Goal: Information Seeking & Learning: Learn about a topic

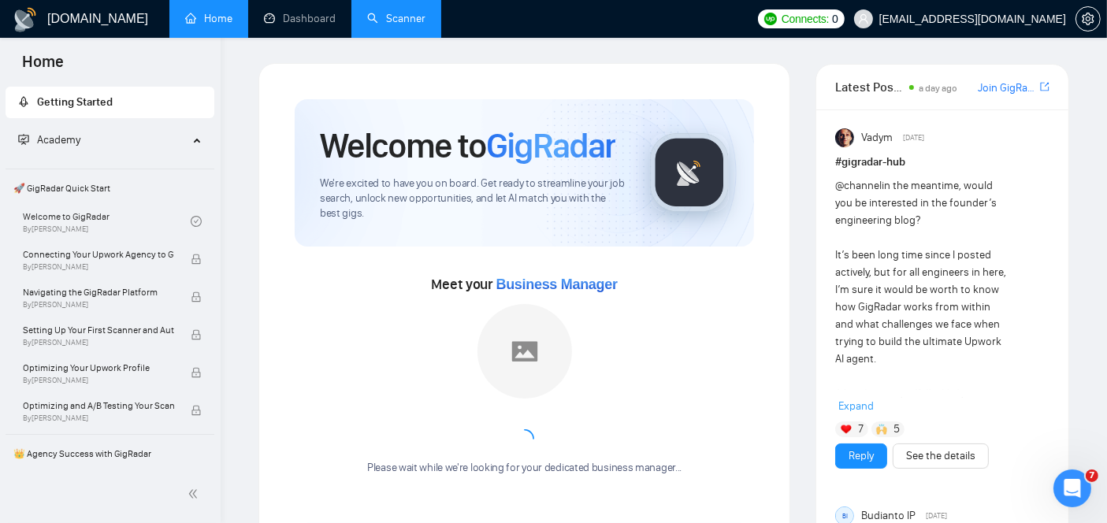
click at [400, 12] on link "Scanner" at bounding box center [396, 18] width 58 height 13
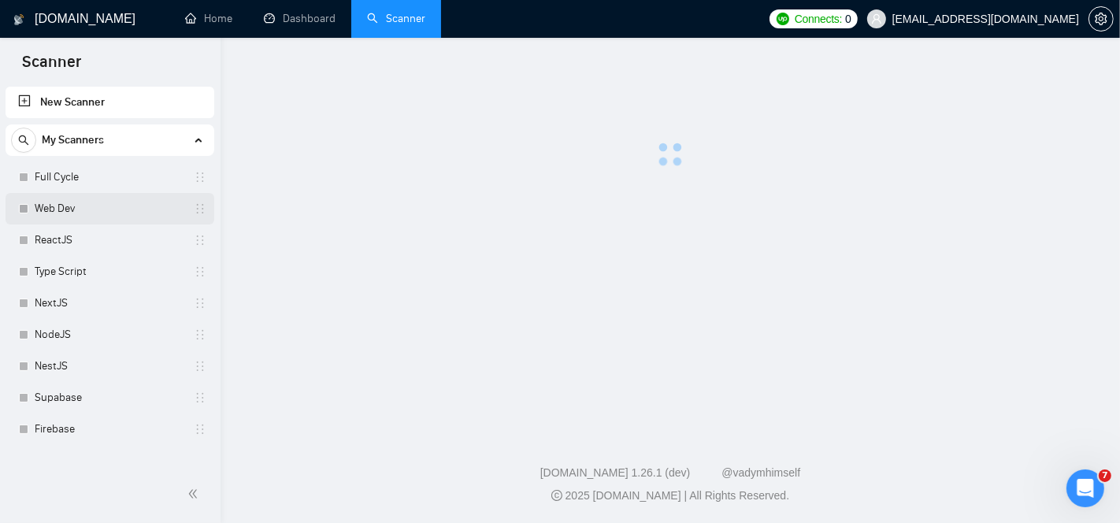
click at [109, 210] on link "Web Dev" at bounding box center [110, 209] width 150 height 32
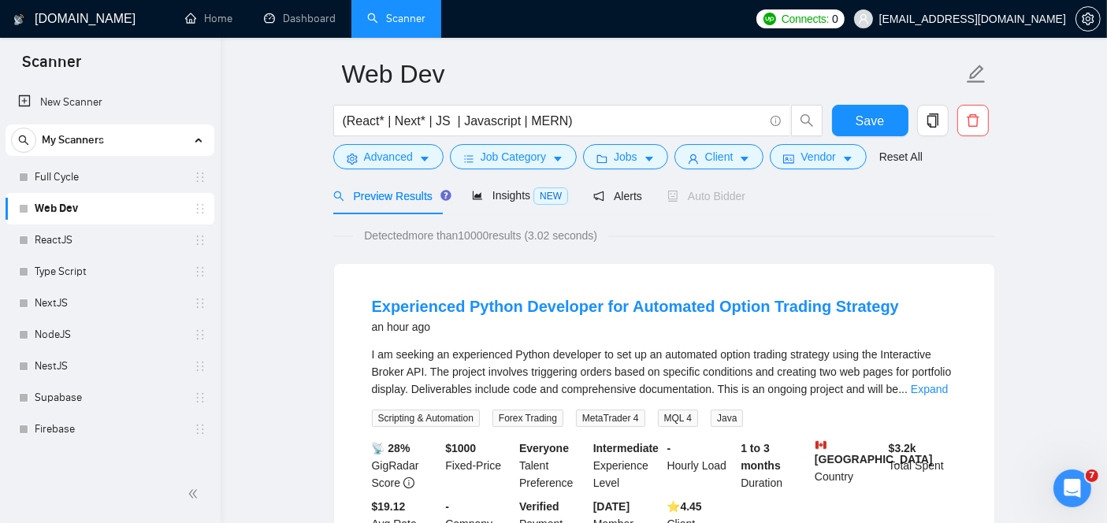
scroll to position [54, 0]
click at [925, 384] on link "Expand" at bounding box center [929, 389] width 37 height 13
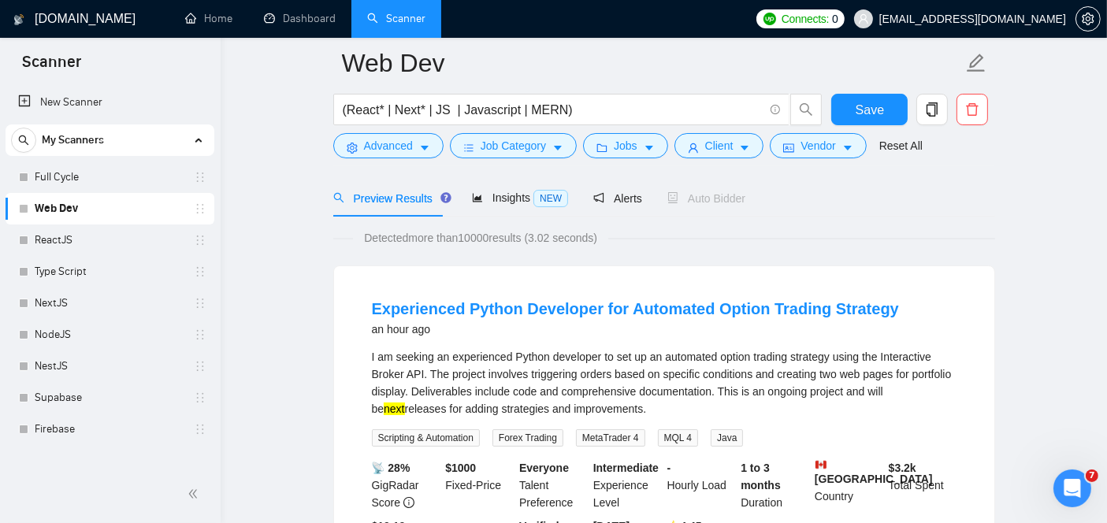
scroll to position [72, 0]
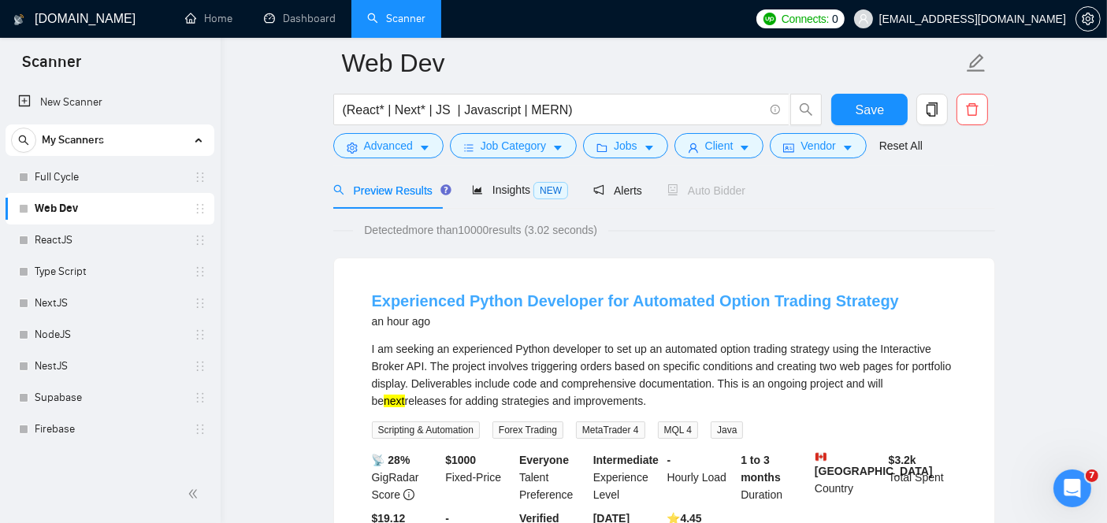
click at [488, 292] on link "Experienced Python Developer for Automated Option Trading Strategy" at bounding box center [635, 300] width 527 height 17
click at [551, 296] on link "Experienced Python Developer for Automated Option Trading Strategy" at bounding box center [635, 300] width 527 height 17
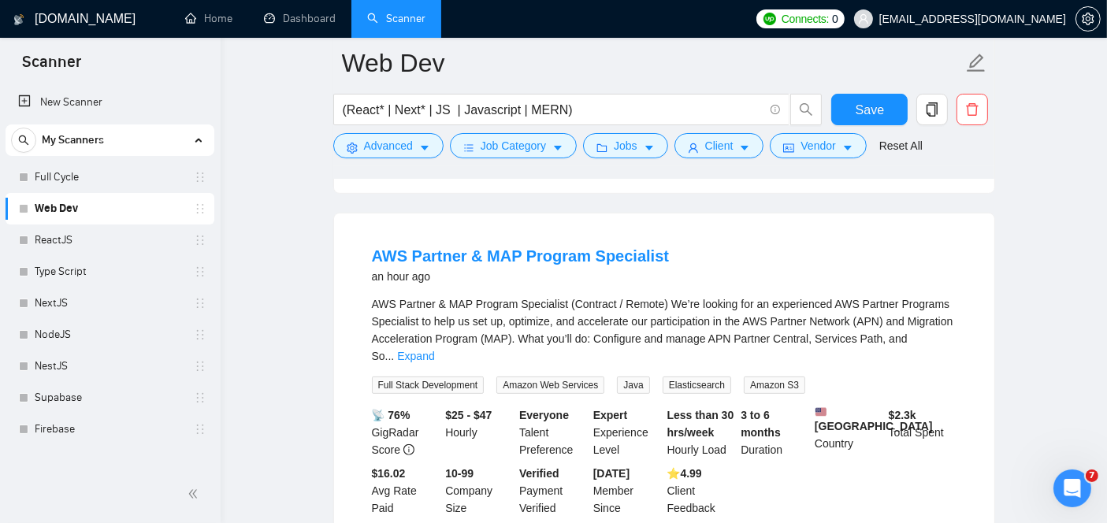
scroll to position [473, 0]
click at [434, 348] on link "Expand" at bounding box center [415, 354] width 37 height 13
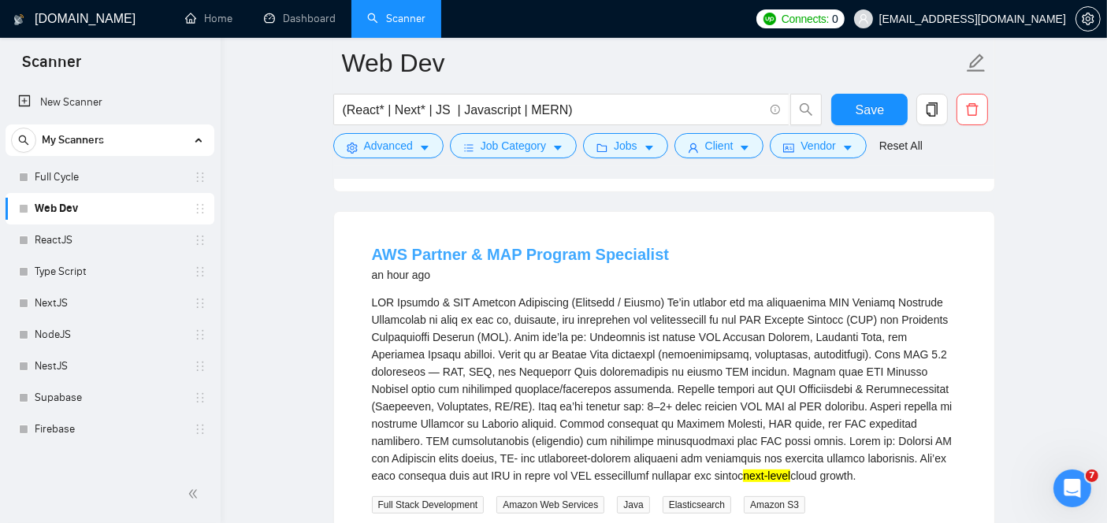
click at [492, 258] on link "AWS Partner & MAP Program Specialist" at bounding box center [521, 254] width 298 height 17
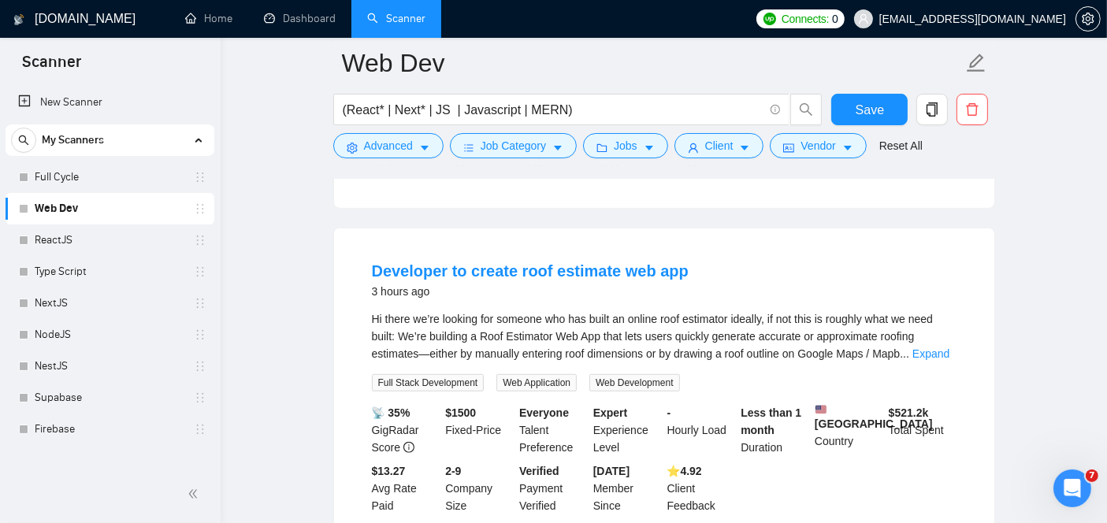
scroll to position [955, 0]
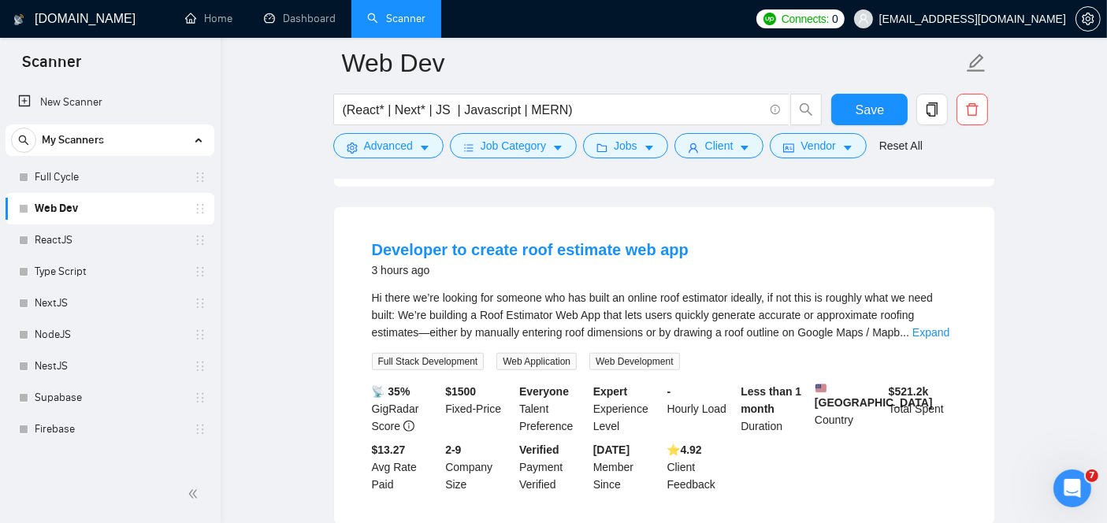
click at [558, 244] on li "Developer to create roof estimate web app 3 hours ago Hi there we’re looking fo…" at bounding box center [664, 366] width 622 height 280
click at [603, 251] on link "Developer to create roof estimate web app" at bounding box center [530, 249] width 317 height 17
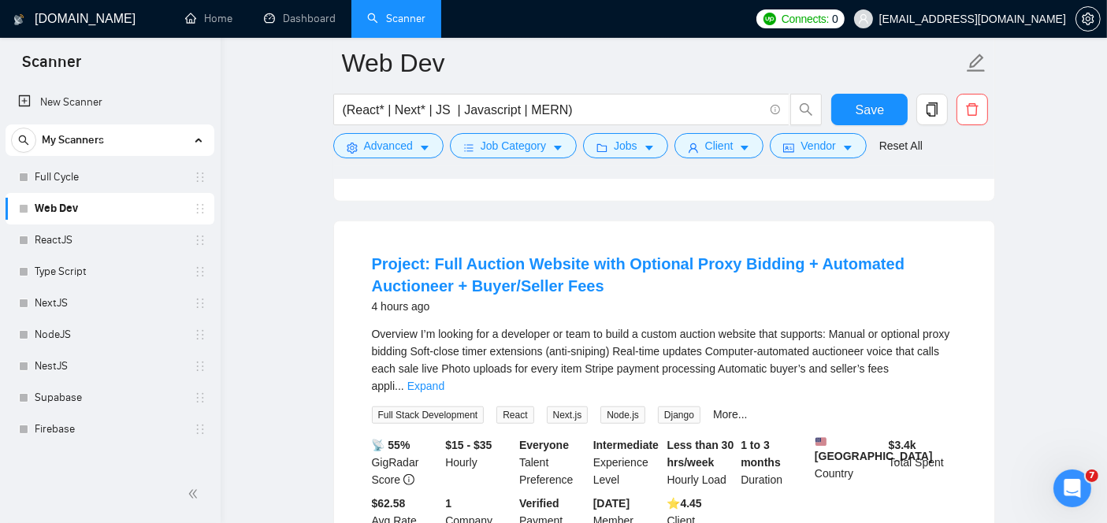
scroll to position [1285, 0]
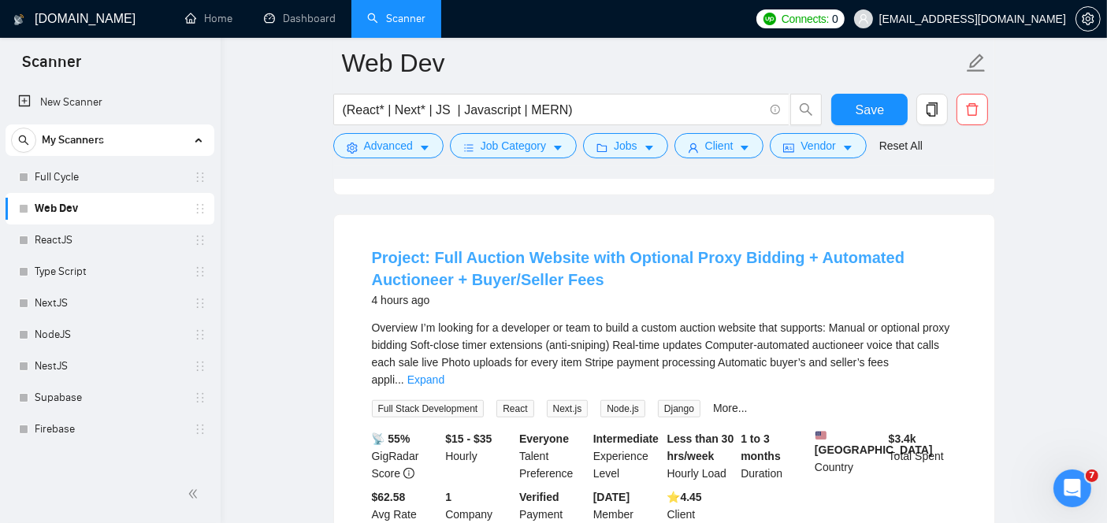
click at [518, 271] on link "Project: Full Auction Website with Optional Proxy Bidding + Automated Auctionee…" at bounding box center [638, 268] width 533 height 39
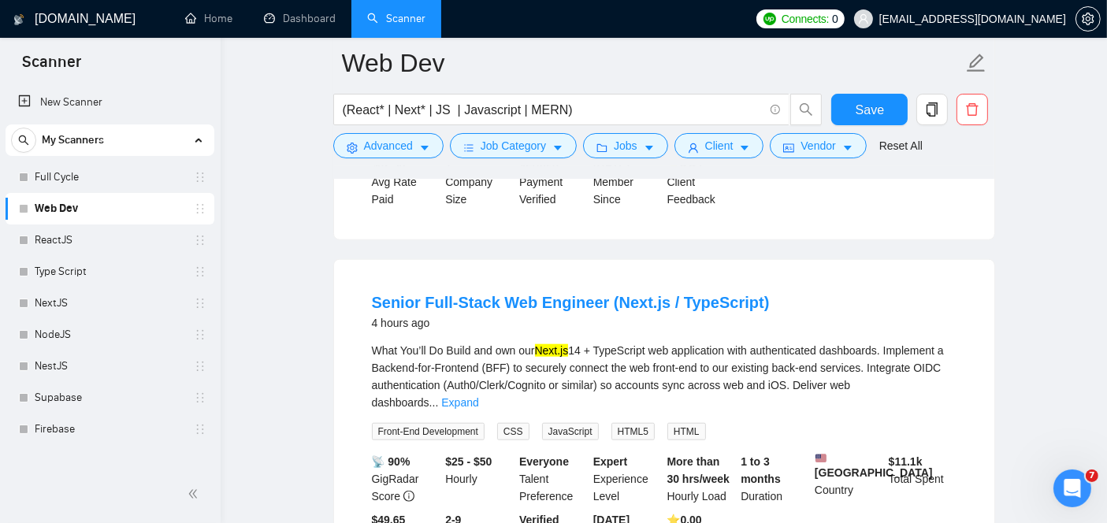
scroll to position [1625, 0]
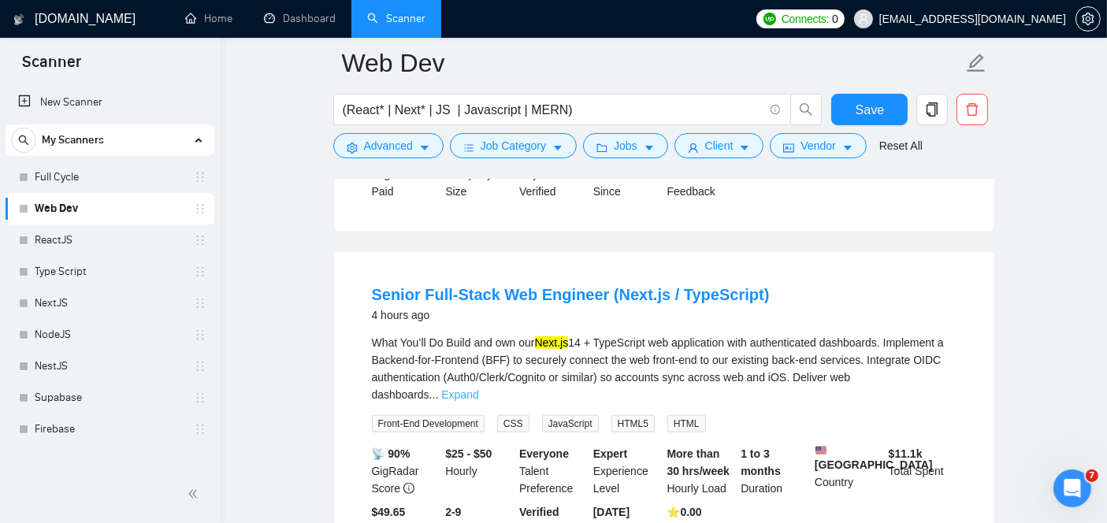
click at [478, 388] on link "Expand" at bounding box center [459, 394] width 37 height 13
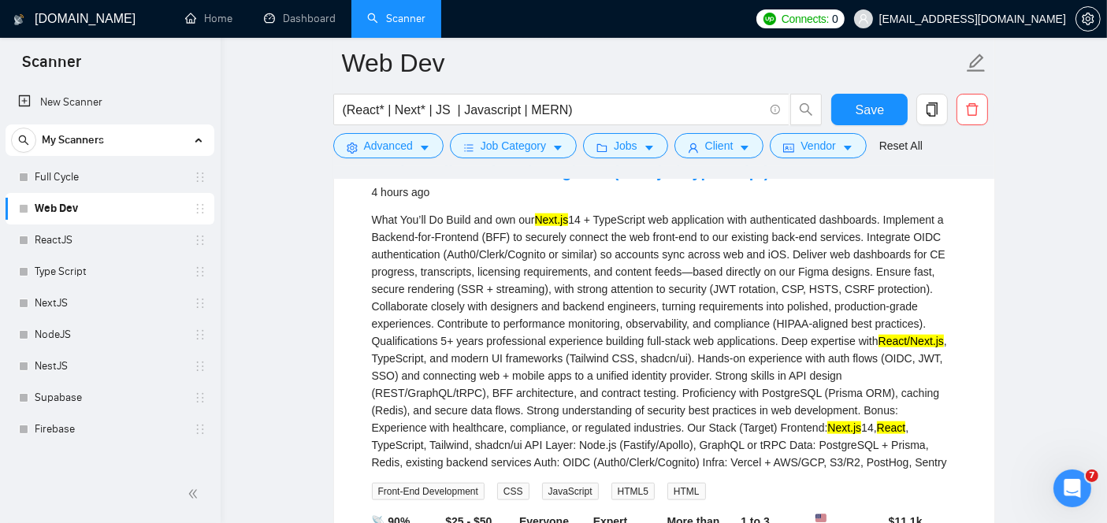
scroll to position [1758, 0]
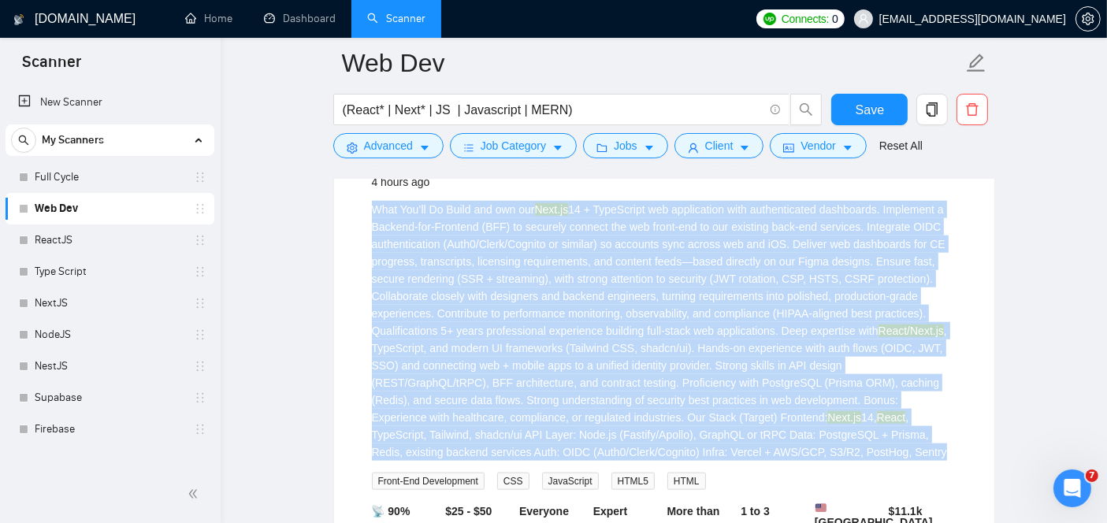
drag, startPoint x: 726, startPoint y: 462, endPoint x: 369, endPoint y: 225, distance: 428.5
click at [369, 225] on li "Senior Full-Stack Web Engineer (Next.js / TypeScript) 4 hours ago What You’ll D…" at bounding box center [664, 382] width 622 height 488
copy div "Lore Ips’do Si Ametc adi eli sed Doei.te 60 + InciDidunt utl etdoloremag aliq e…"
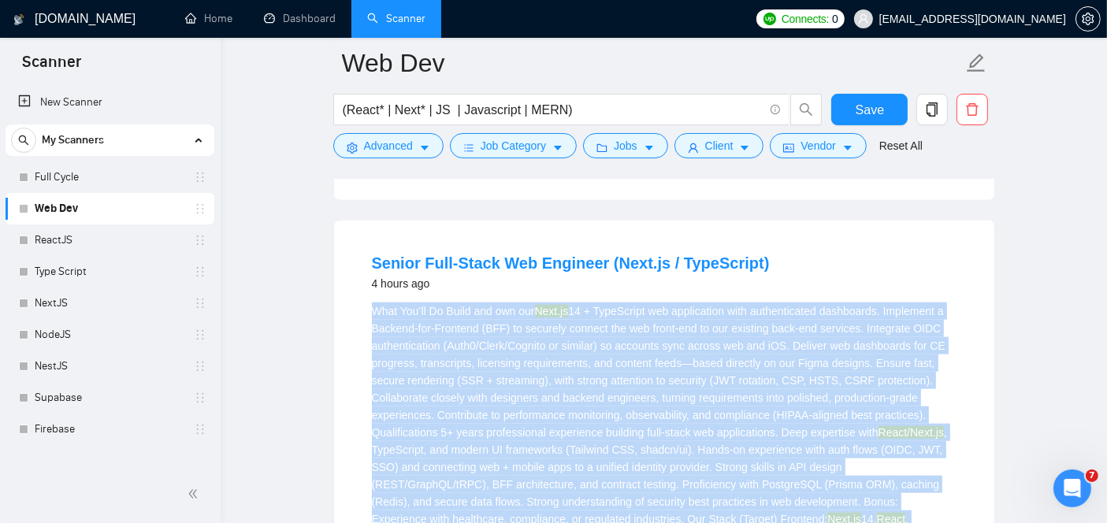
scroll to position [1647, 0]
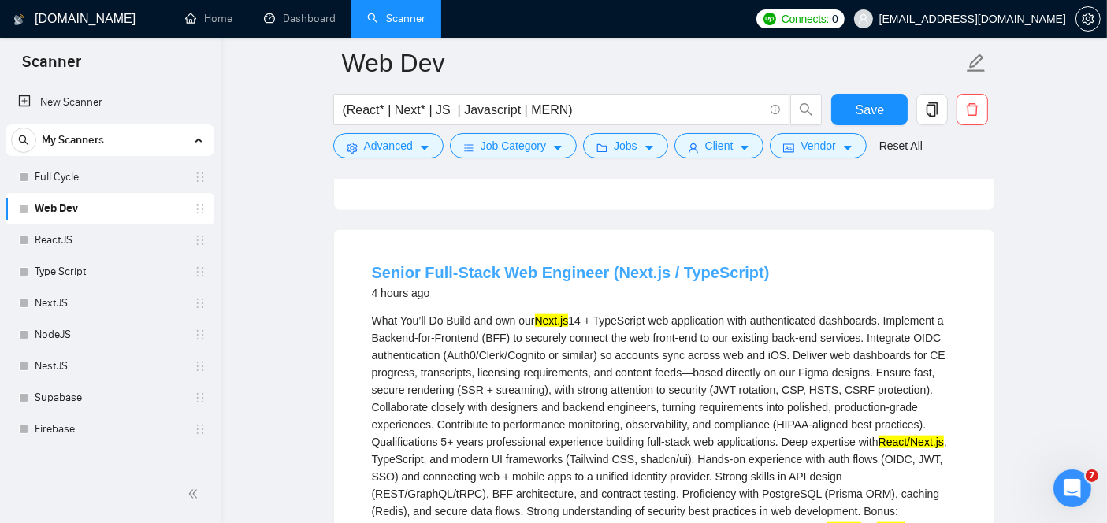
click at [515, 284] on h4 "Senior Full-Stack Web Engineer (Next.js / TypeScript)" at bounding box center [571, 273] width 398 height 22
click at [505, 281] on link "Senior Full-Stack Web Engineer (Next.js / TypeScript)" at bounding box center [571, 272] width 398 height 17
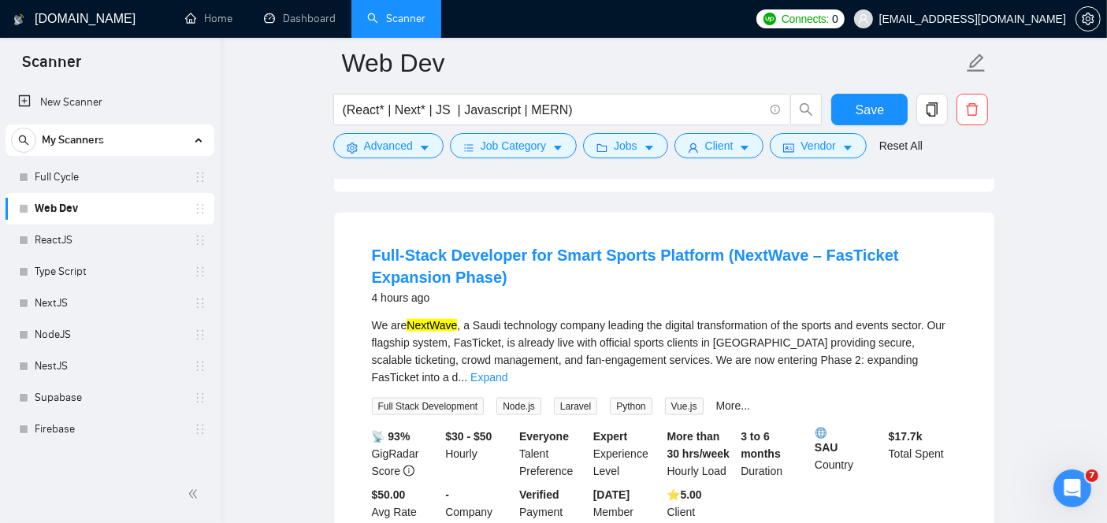
scroll to position [2212, 0]
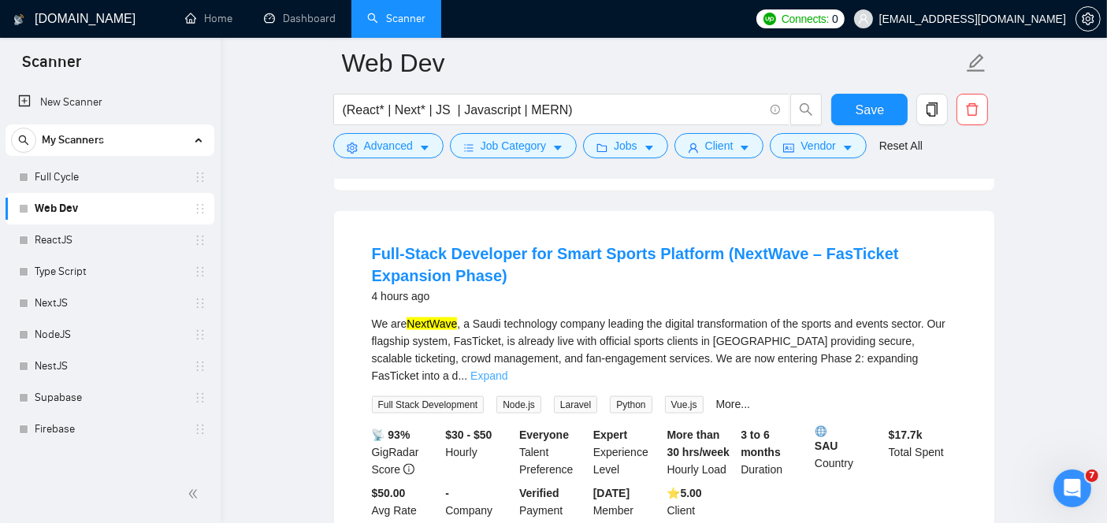
click at [507, 372] on link "Expand" at bounding box center [488, 375] width 37 height 13
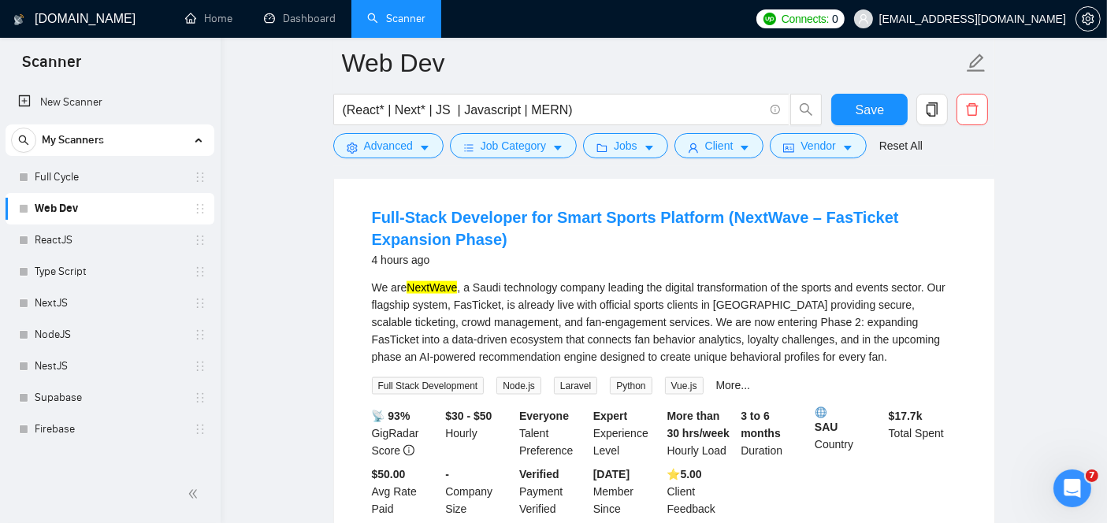
scroll to position [2251, 0]
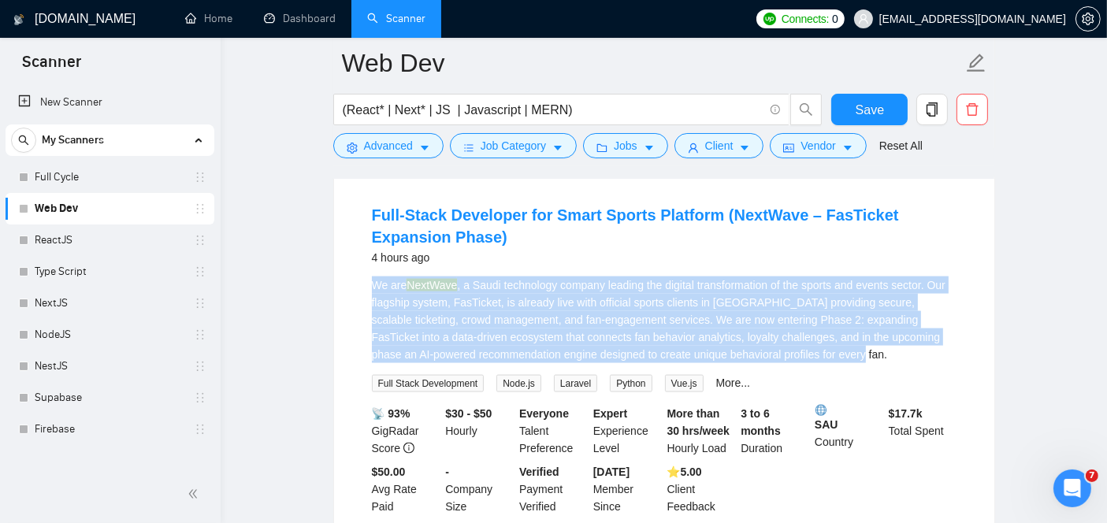
drag, startPoint x: 782, startPoint y: 368, endPoint x: 351, endPoint y: 298, distance: 436.6
click at [353, 298] on li "Full-Stack Developer for Smart Sports Platform (NextWave – FasTicket Expansion …" at bounding box center [664, 359] width 622 height 336
copy div "We are NextWave , a Saudi technology company leading the digital transformation…"
click at [583, 224] on link "Full-Stack Developer for Smart Sports Platform (NextWave – FasTicket Expansion …" at bounding box center [635, 225] width 527 height 39
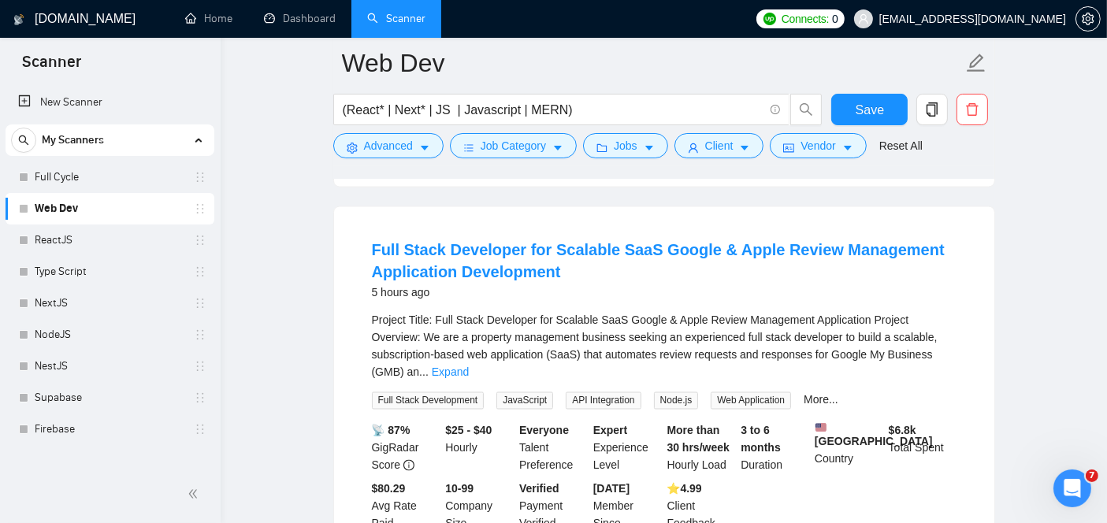
scroll to position [2613, 0]
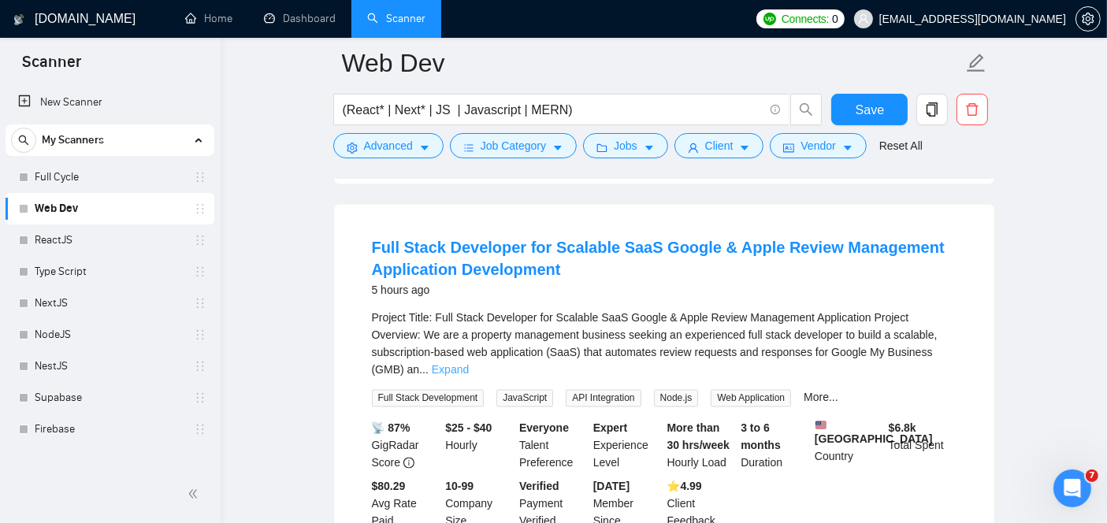
click at [469, 368] on link "Expand" at bounding box center [450, 369] width 37 height 13
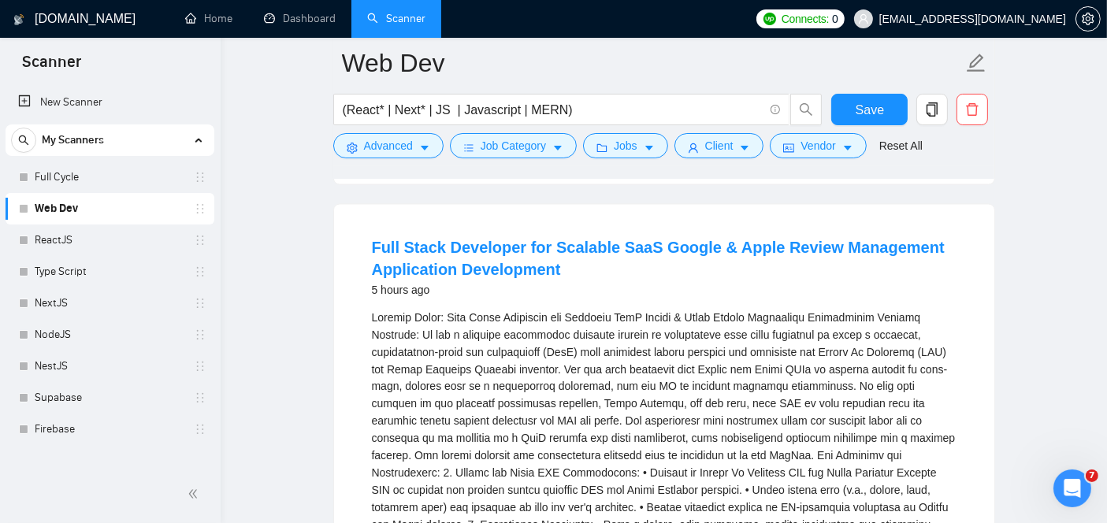
click at [275, 390] on main "Web Dev (React* | Next* | JS | Javascript | MERN) Save Advanced Job Category Jo…" at bounding box center [664, 0] width 836 height 5100
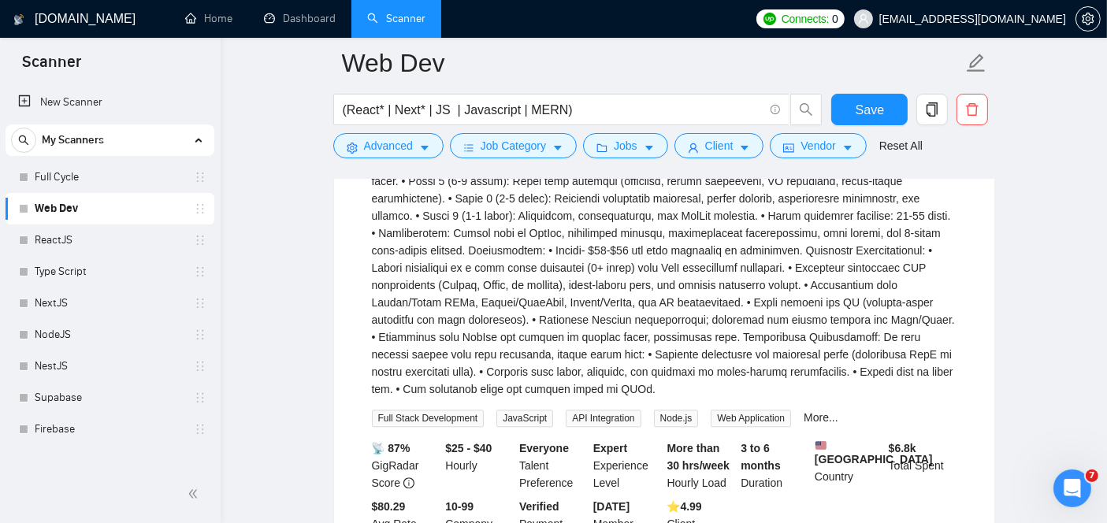
scroll to position [3478, 0]
drag, startPoint x: 801, startPoint y: 379, endPoint x: 433, endPoint y: 200, distance: 409.8
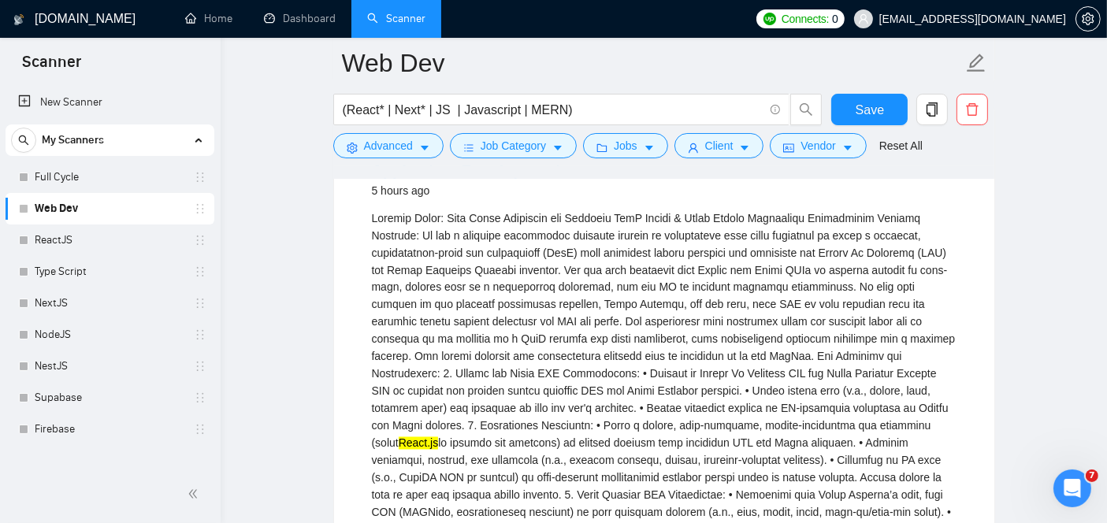
scroll to position [2712, 0]
copy div "Lore Ipsumdol Sit Ametcons Adip Elitse Doeius Tempo Inc Utlabor Etdolor Magnaal…"
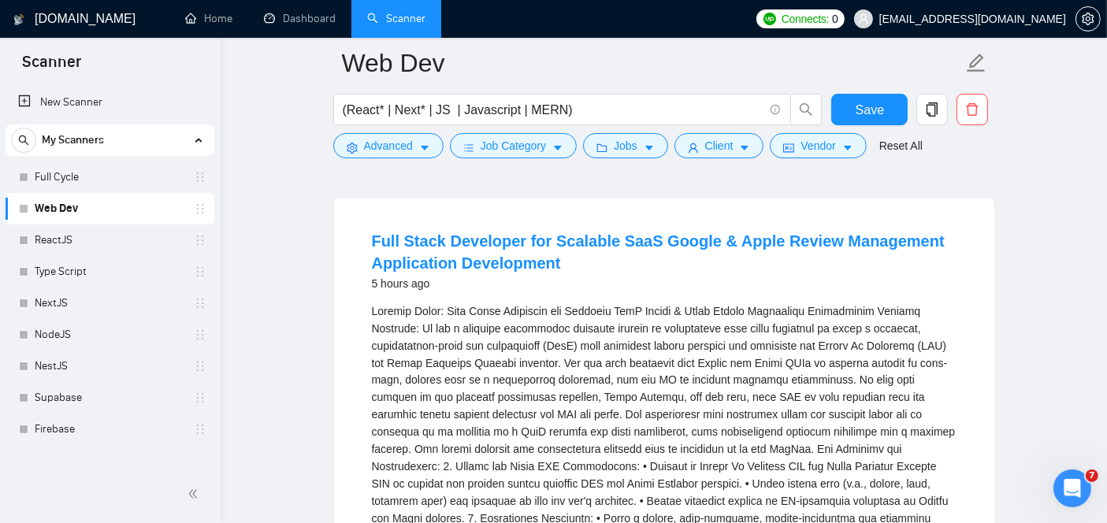
scroll to position [2619, 0]
click at [594, 275] on h4 "Full Stack Developer for Scalable SaaS Google & Apple Review Management Applica…" at bounding box center [664, 253] width 585 height 44
click at [555, 262] on link "Full Stack Developer for Scalable SaaS Google & Apple Review Management Applica…" at bounding box center [658, 252] width 573 height 39
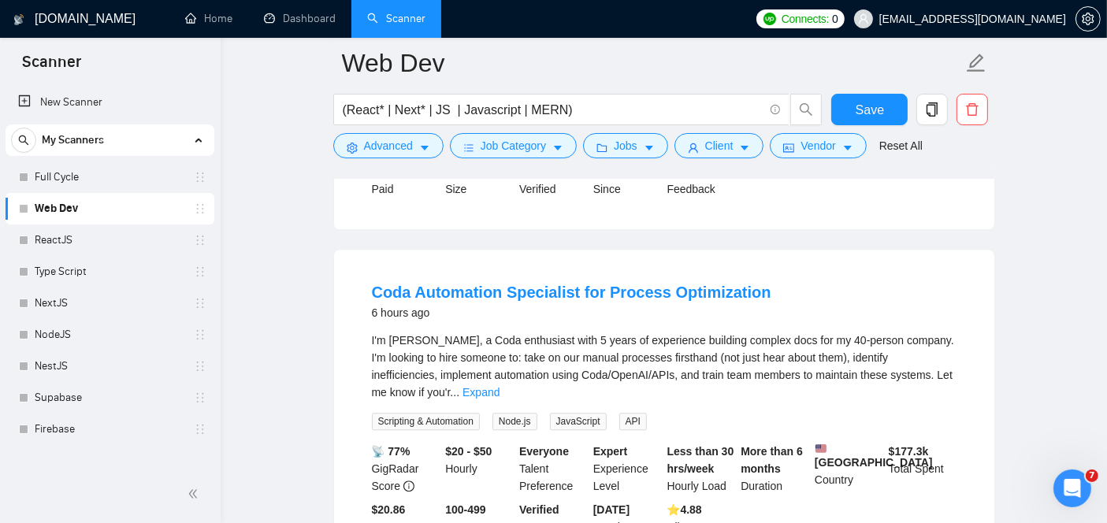
scroll to position [3830, 0]
click at [934, 359] on div "I'm [PERSON_NAME], a Coda enthusiast with 5 years of experience building comple…" at bounding box center [664, 365] width 585 height 69
click at [499, 385] on link "Expand" at bounding box center [480, 391] width 37 height 13
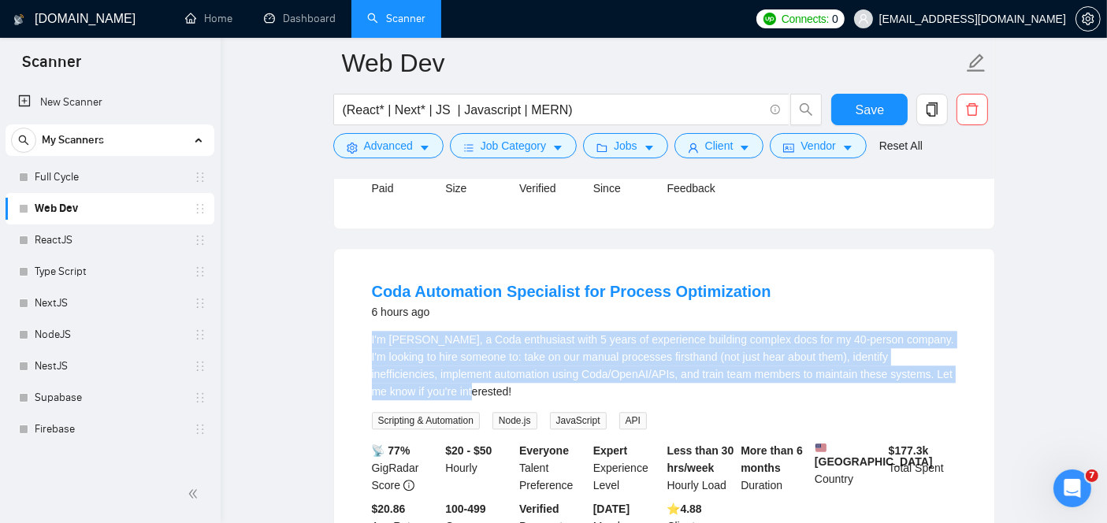
drag, startPoint x: 423, startPoint y: 392, endPoint x: 361, endPoint y: 338, distance: 82.1
click at [361, 338] on li "Coda Automation Specialist for Process Optimization 6 hours ago I'm [PERSON_NAM…" at bounding box center [664, 416] width 622 height 297
copy div "I'm [PERSON_NAME], a Coda enthusiast with 5 years of experience building comple…"
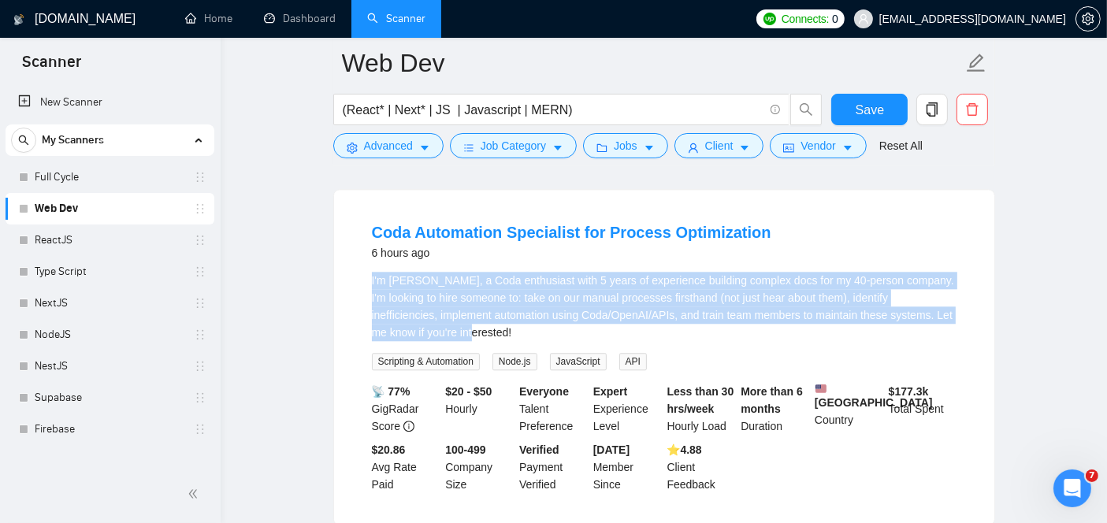
scroll to position [3887, 0]
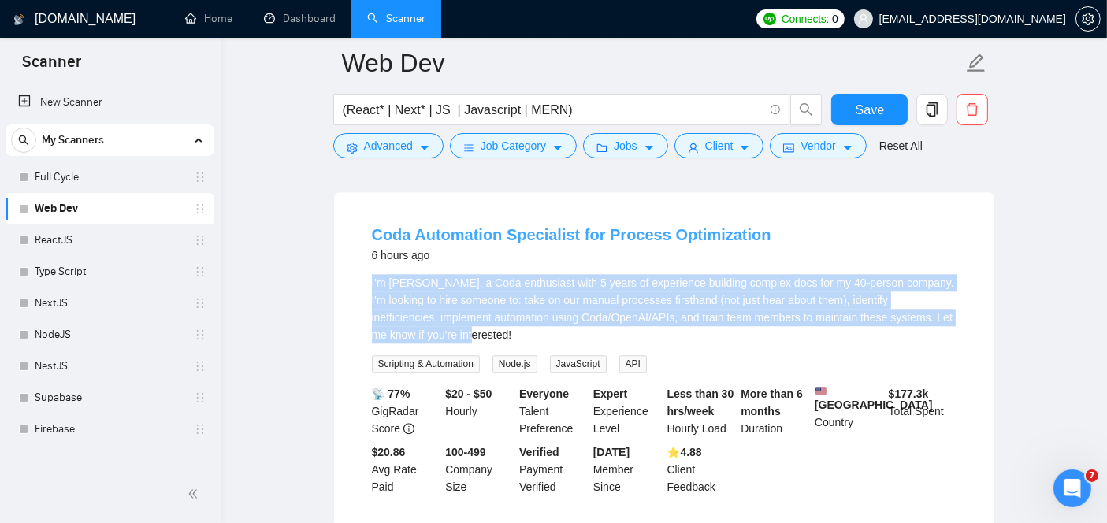
click at [524, 230] on link "Coda Automation Specialist for Process Optimization" at bounding box center [571, 234] width 399 height 17
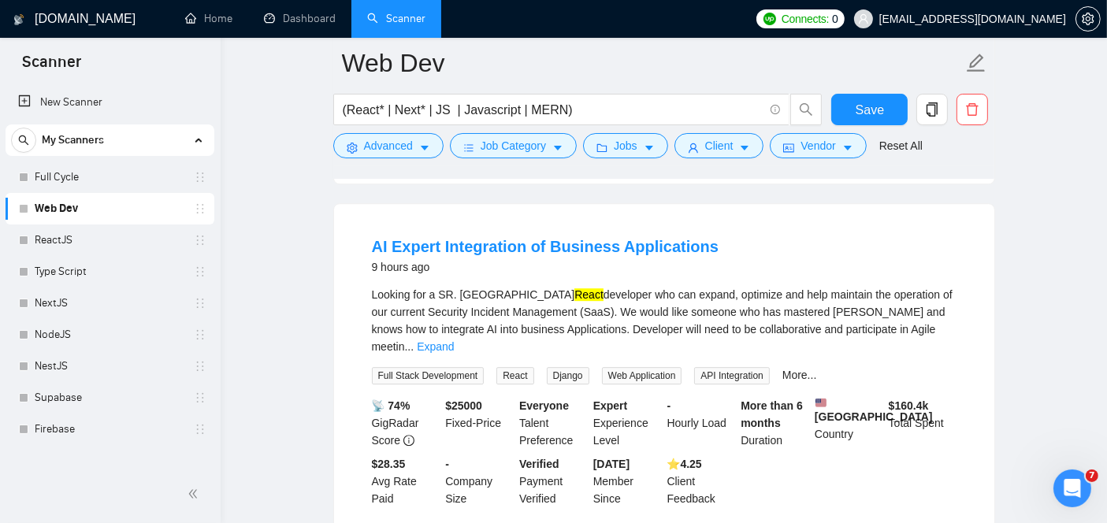
scroll to position [4588, 0]
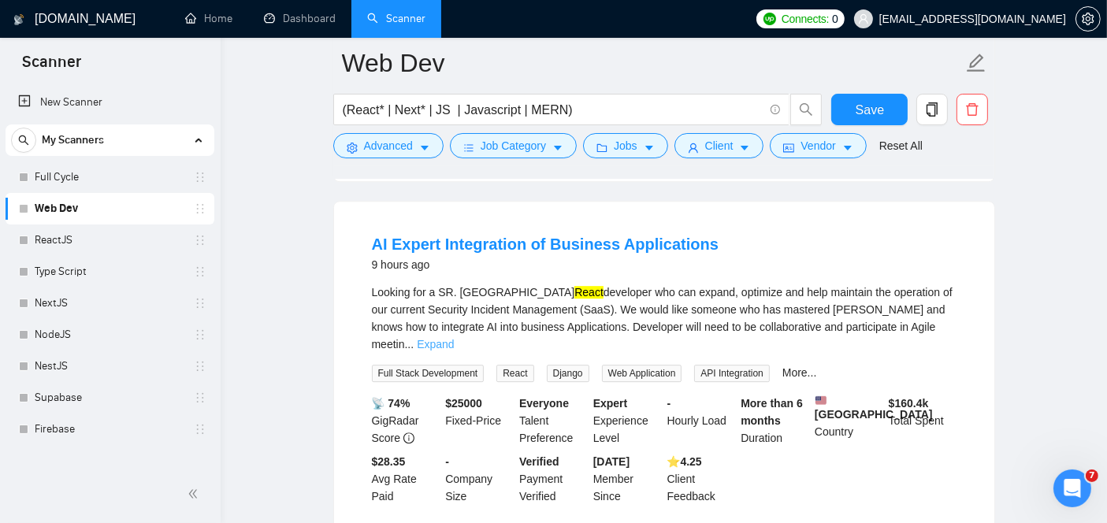
click at [454, 338] on link "Expand" at bounding box center [435, 344] width 37 height 13
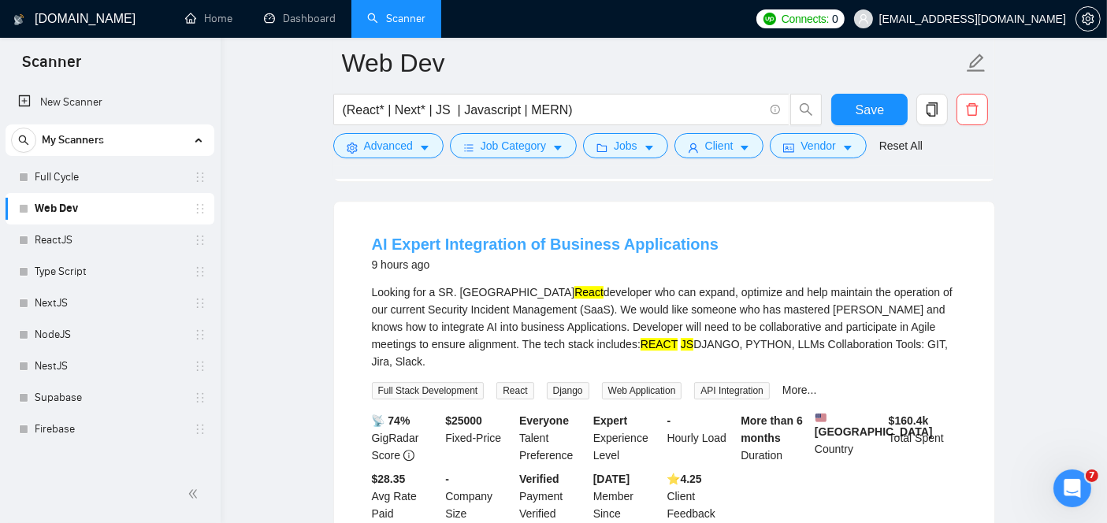
click at [601, 236] on link "AI Expert Integration of Business Applications" at bounding box center [545, 244] width 347 height 17
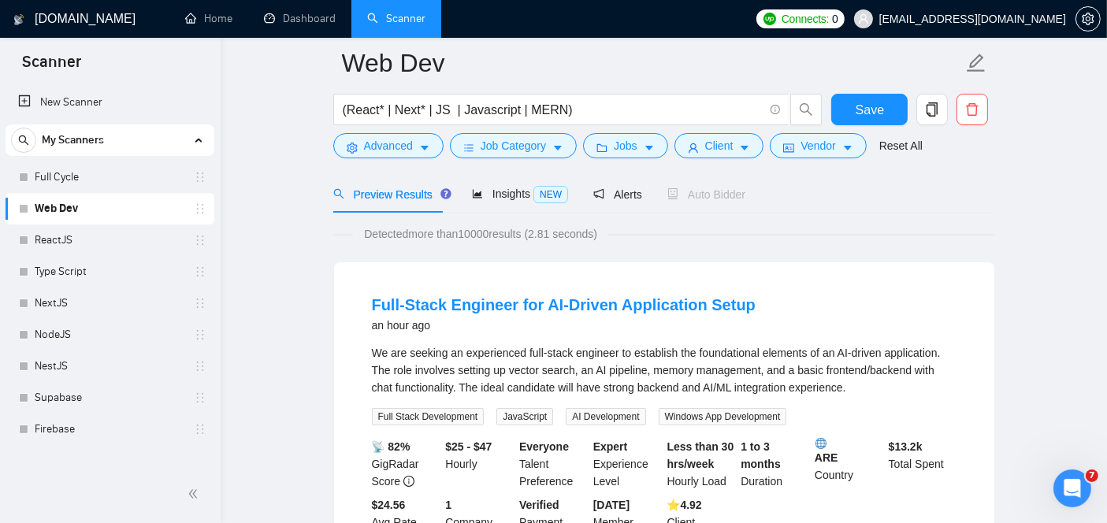
scroll to position [90, 0]
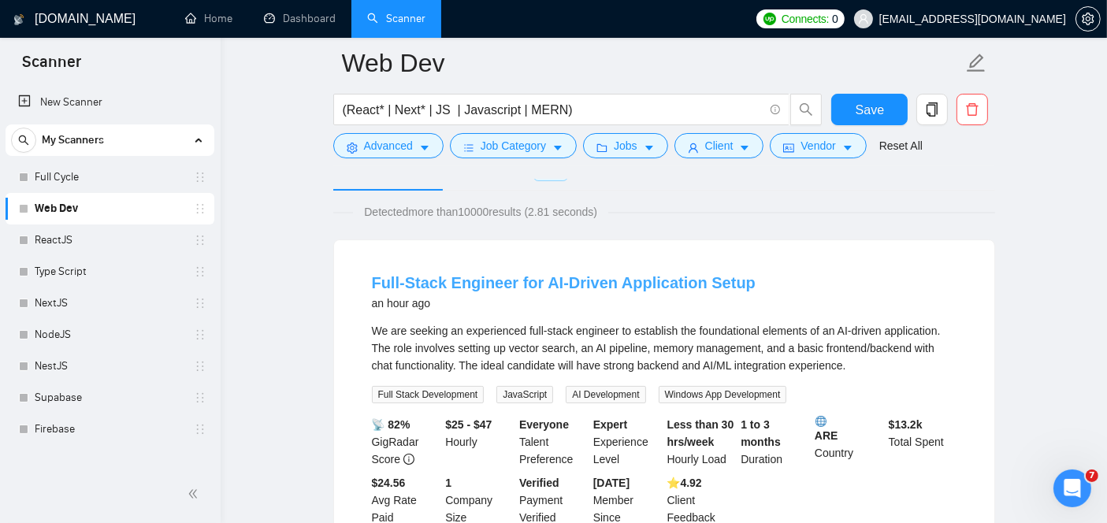
click at [541, 280] on link "Full-Stack Engineer for AI-Driven Application Setup" at bounding box center [564, 282] width 384 height 17
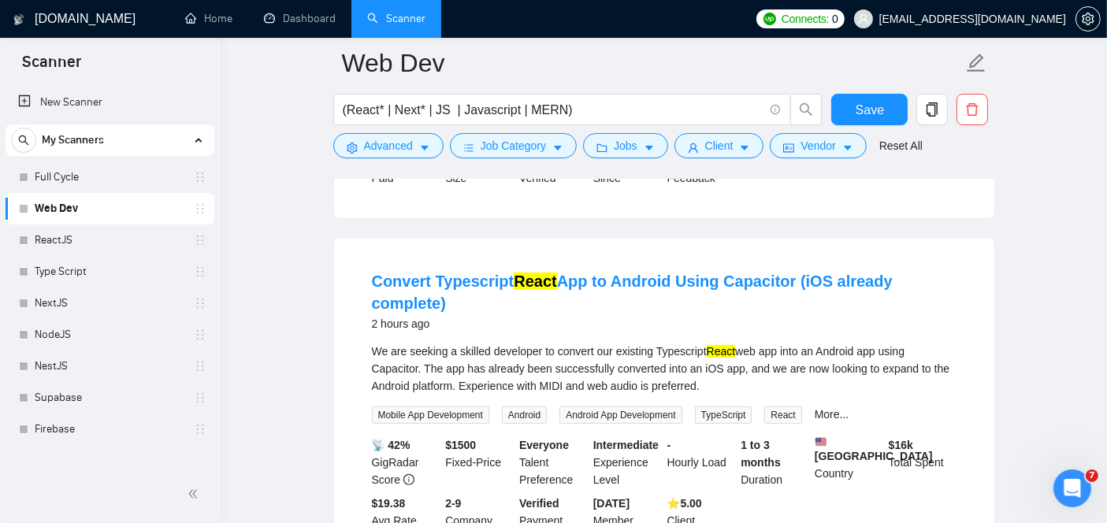
scroll to position [434, 0]
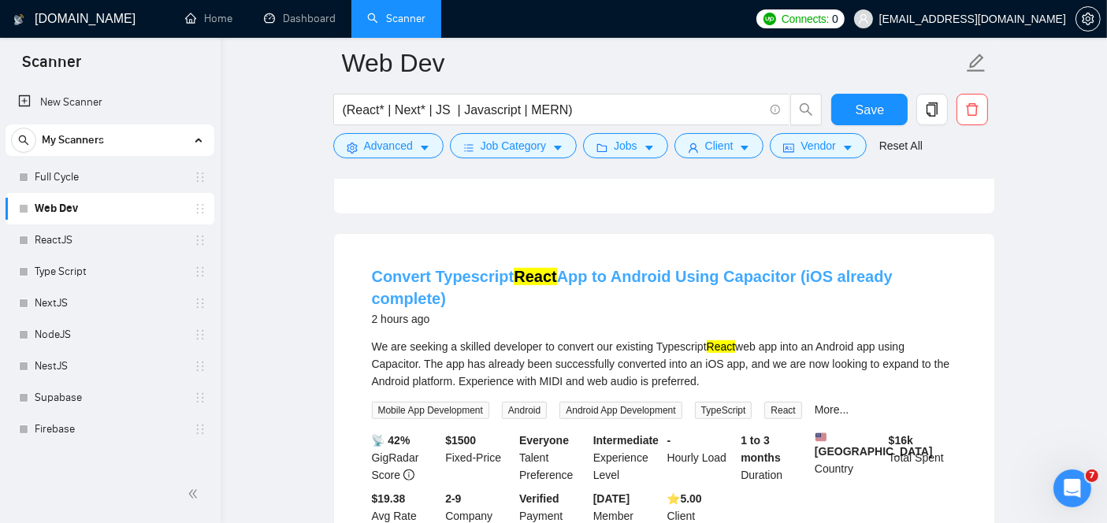
click at [666, 269] on link "Convert Typescript React App to Android Using Capacitor (iOS already complete)" at bounding box center [632, 287] width 521 height 39
